Goal: Task Accomplishment & Management: Use online tool/utility

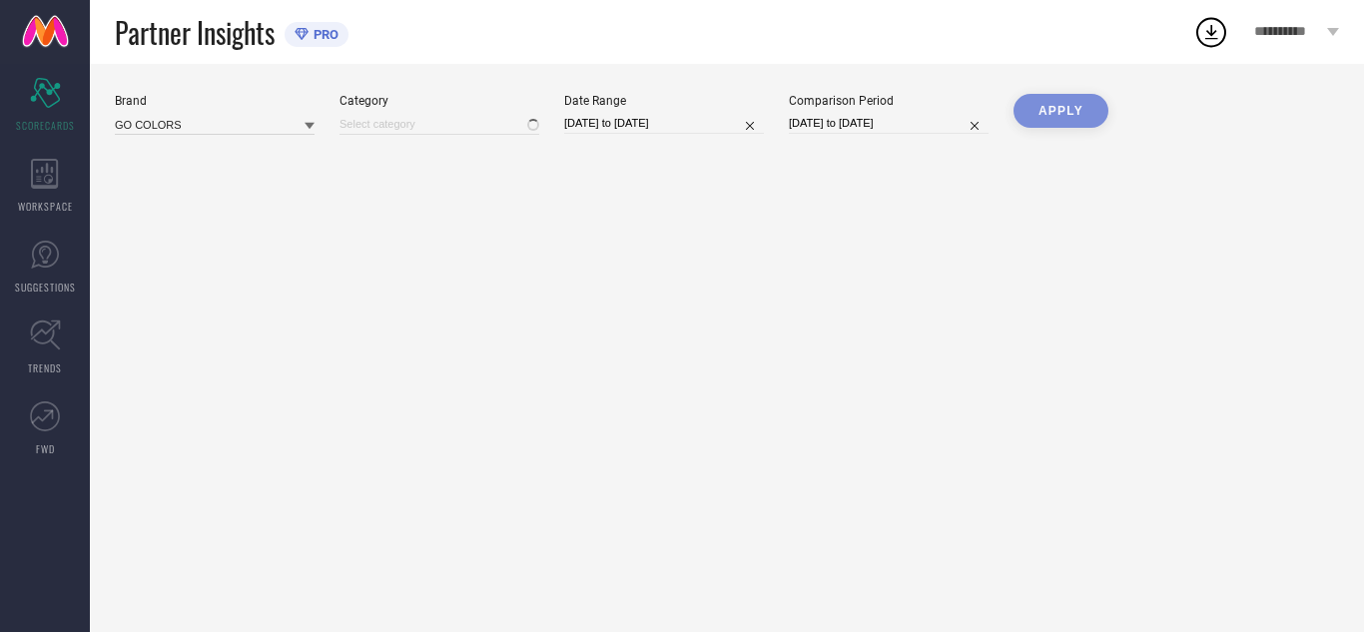
type input "All"
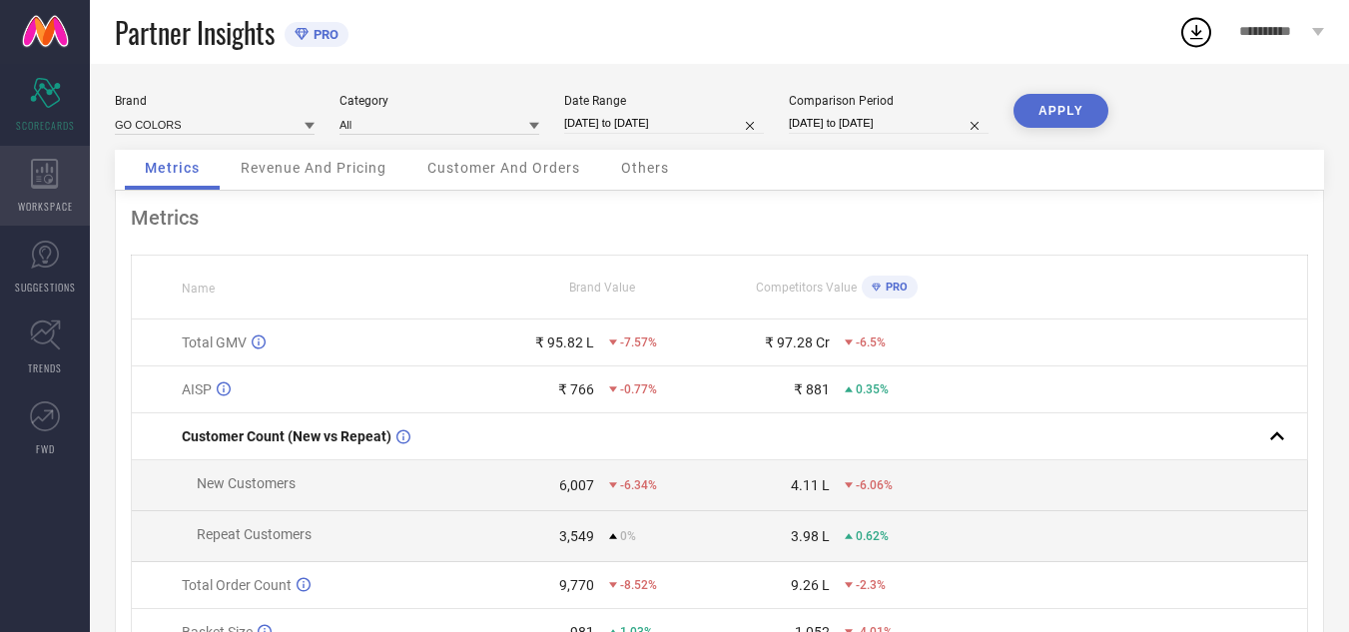
click at [48, 207] on span "WORKSPACE" at bounding box center [45, 206] width 55 height 15
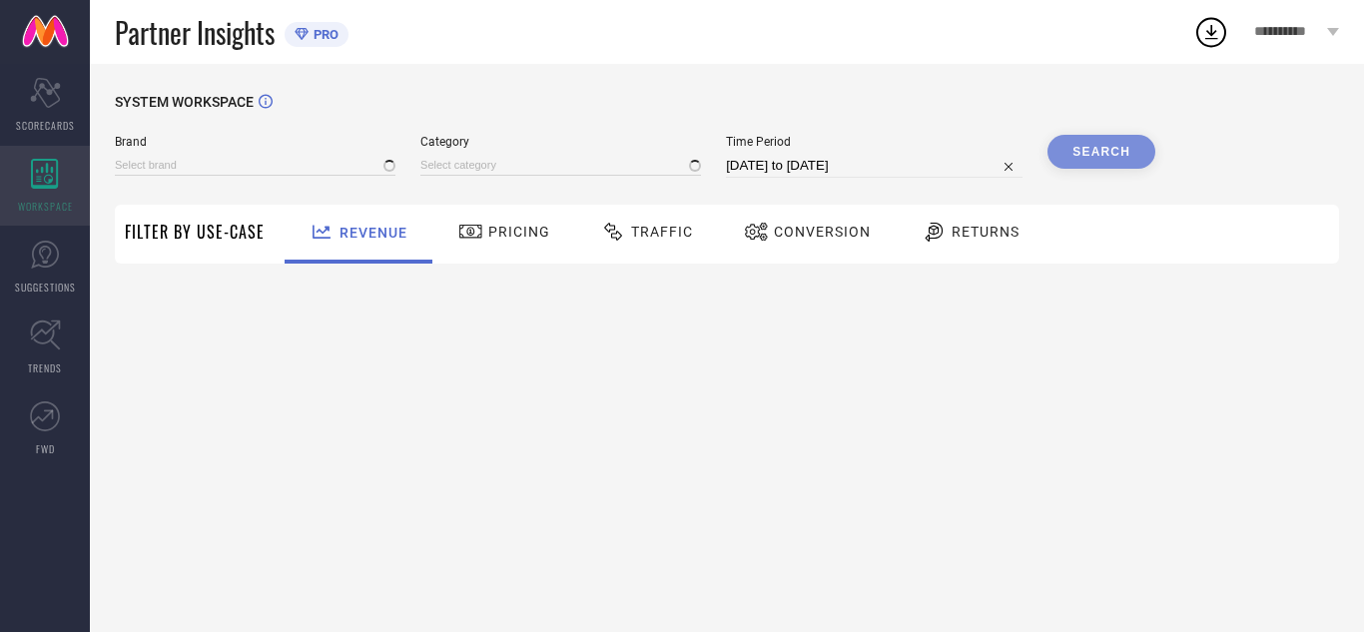
type input "GO COLORS"
type input "All"
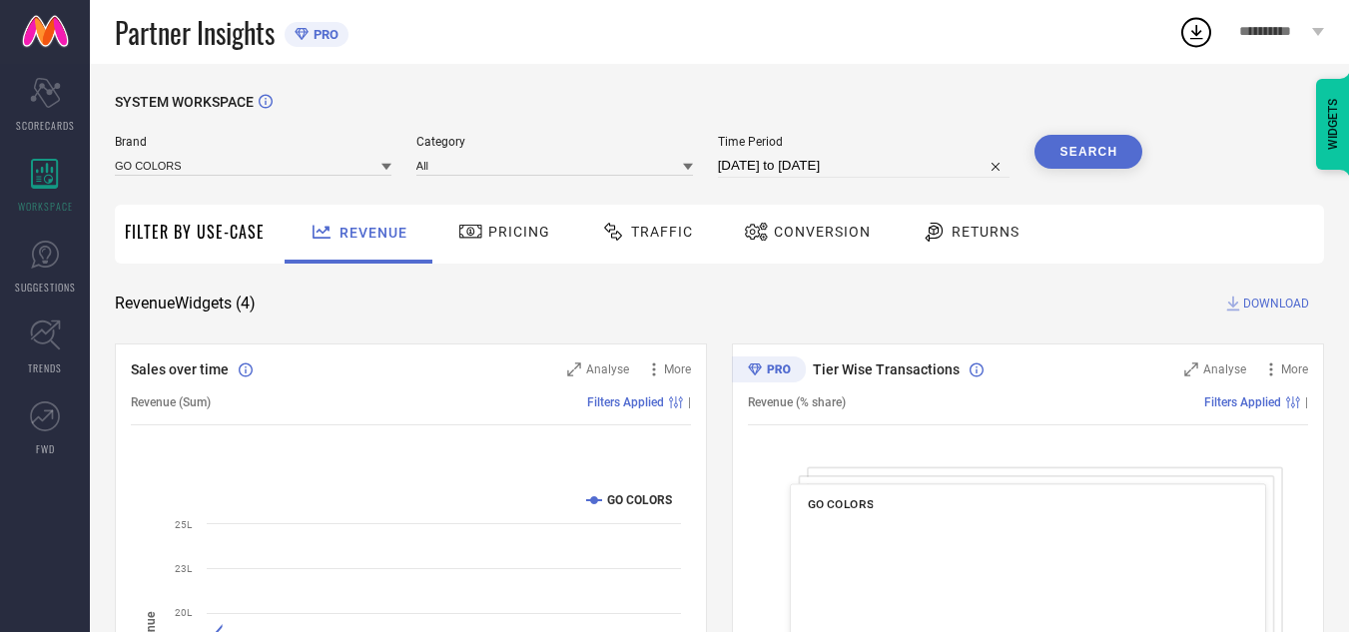
select select "6"
select select "2025"
select select "7"
select select "2025"
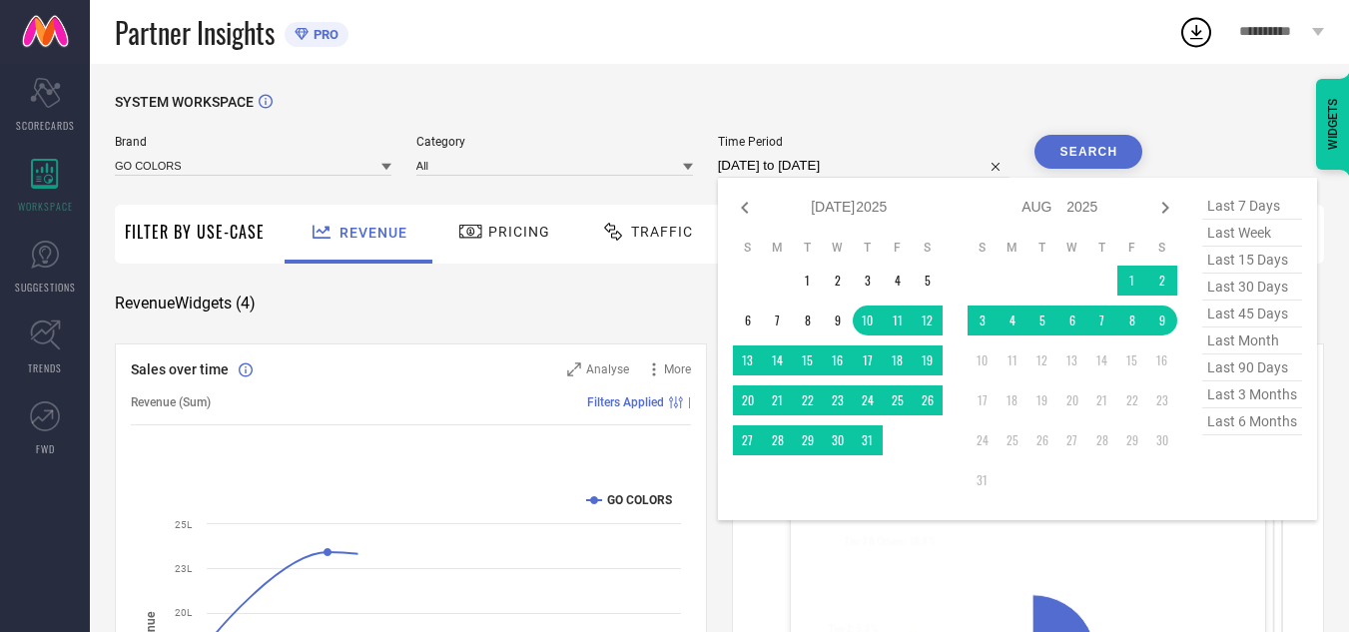
click at [838, 162] on input "[DATE] to [DATE]" at bounding box center [864, 166] width 293 height 24
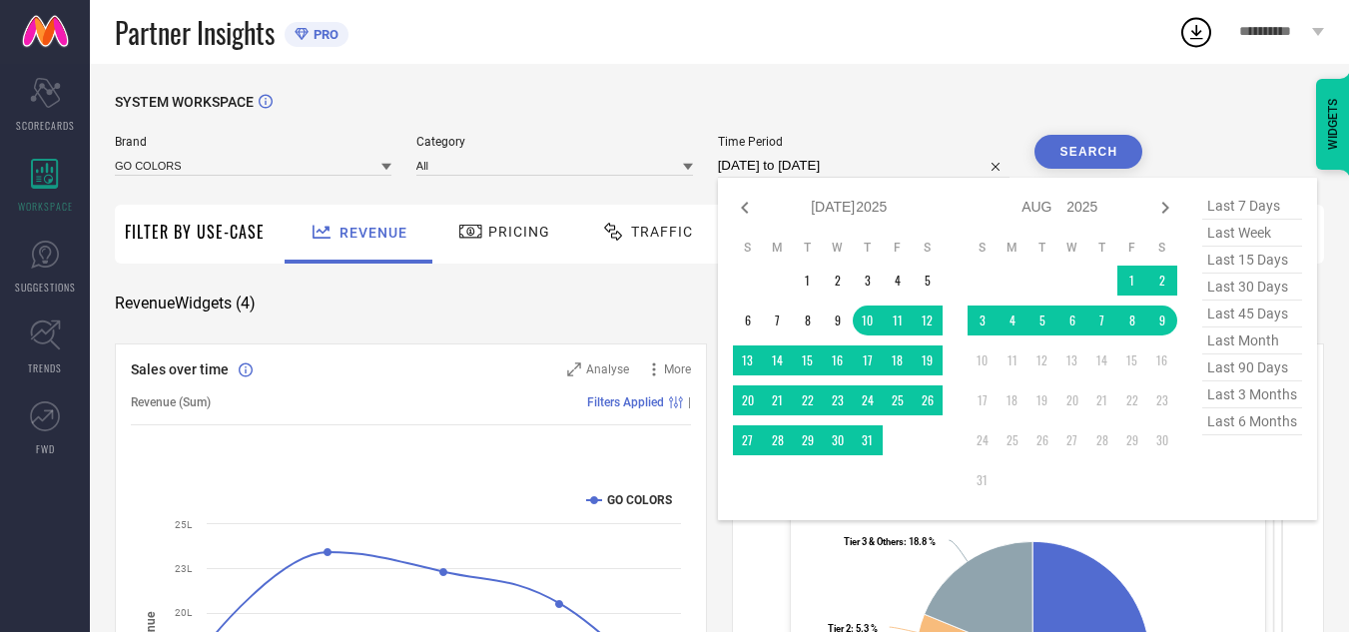
click at [838, 162] on input "[DATE] to [DATE]" at bounding box center [864, 166] width 293 height 24
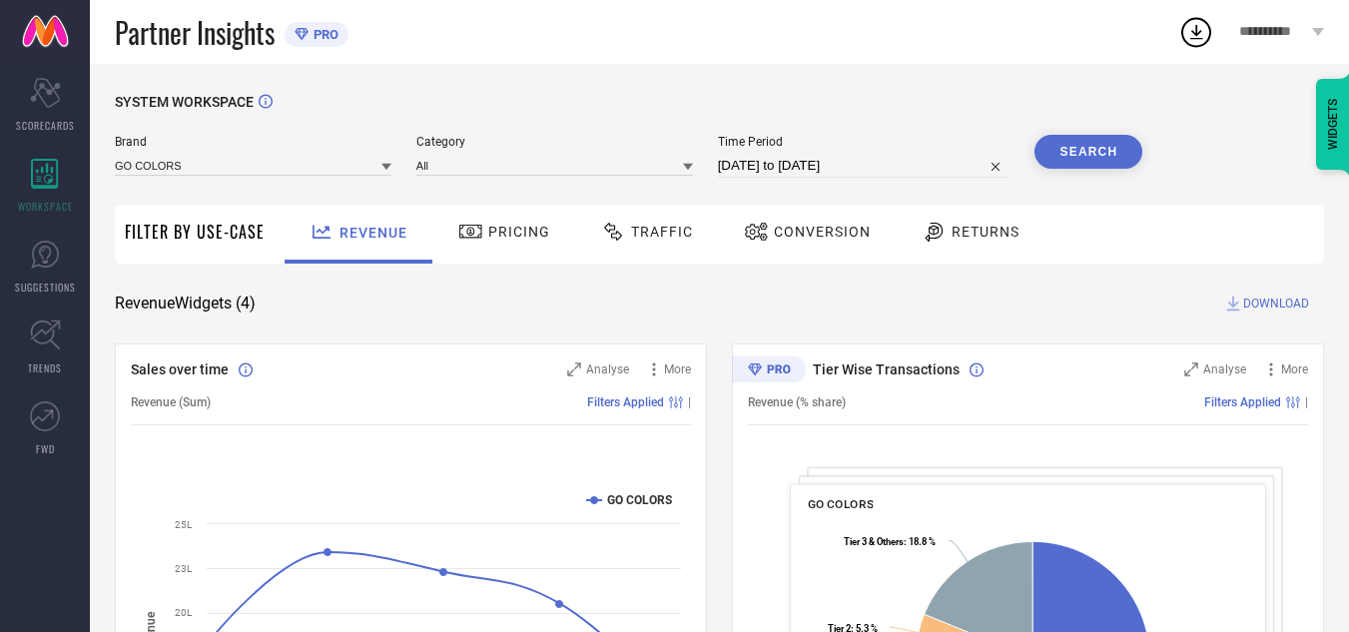
click at [652, 233] on span "Traffic" at bounding box center [662, 232] width 62 height 16
